Goal: Navigation & Orientation: Find specific page/section

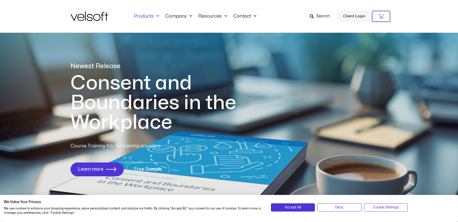
click at [150, 17] on link "Products" at bounding box center [146, 17] width 31 height 6
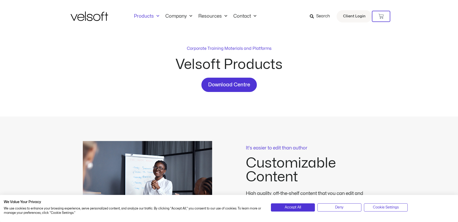
click at [290, 213] on div "Accept All Deny Cookie Settings" at bounding box center [363, 208] width 186 height 10
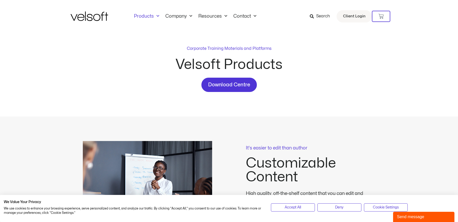
click at [285, 205] on span "Accept All" at bounding box center [293, 208] width 16 height 6
